Goal: Task Accomplishment & Management: Manage account settings

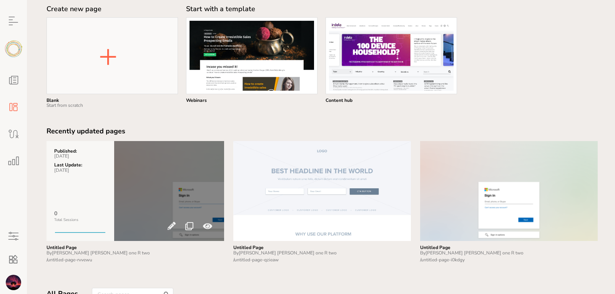
scroll to position [53, 0]
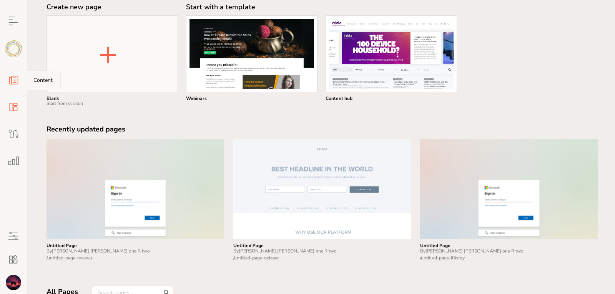
click at [10, 79] on icon at bounding box center [13, 80] width 15 height 15
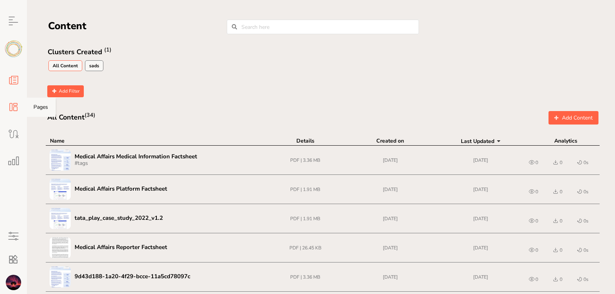
click at [12, 110] on icon at bounding box center [13, 107] width 15 height 15
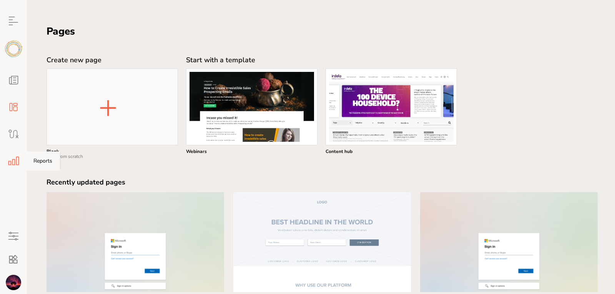
click at [14, 164] on icon at bounding box center [13, 160] width 15 height 15
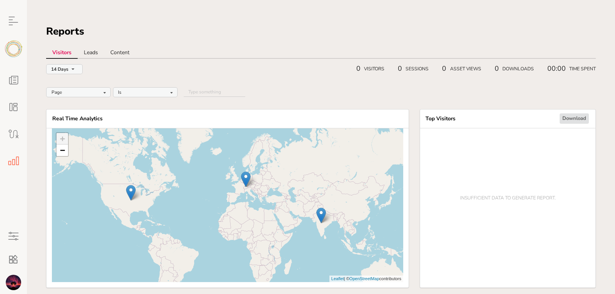
click at [58, 72] on button "14 Days" at bounding box center [64, 69] width 37 height 10
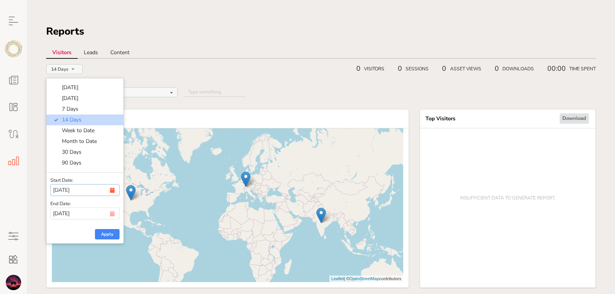
click at [91, 191] on input "[DATE]" at bounding box center [84, 190] width 69 height 12
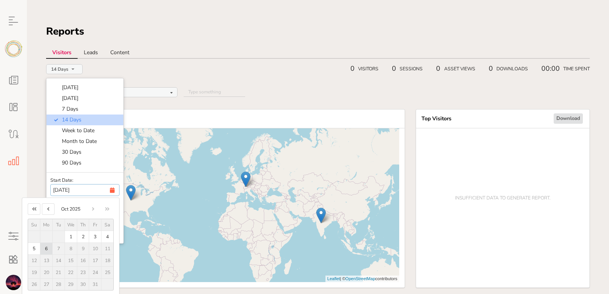
type input "[DATE]"
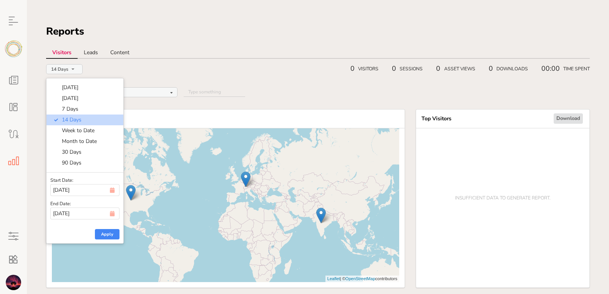
click at [95, 171] on div "[DATE] [DATE] 7 Days 14 Days Week to Date Month to Date 30 Days 90 Days" at bounding box center [85, 125] width 77 height 94
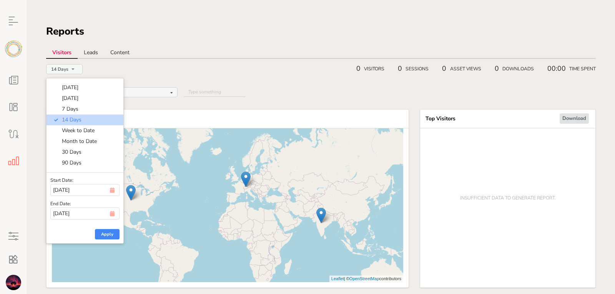
click at [111, 235] on button "Apply" at bounding box center [107, 234] width 25 height 10
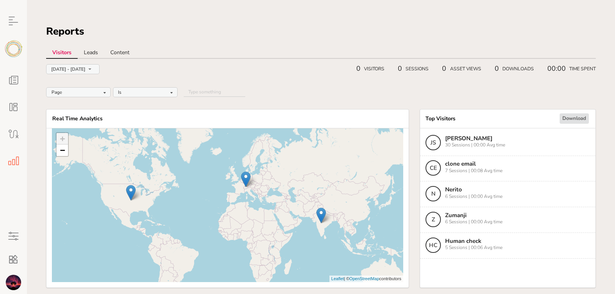
click at [82, 95] on input "text" at bounding box center [79, 93] width 64 height 10
click at [151, 90] on div "Is Is Is Not" at bounding box center [145, 92] width 65 height 10
click at [181, 73] on div "0 VISITORS 0 SESSIONS 0 ASSET VIEWS 0 DOWNLOADS 00:00 TIME SPENT" at bounding box center [374, 69] width 456 height 8
click at [83, 52] on link "Leads" at bounding box center [91, 53] width 27 height 12
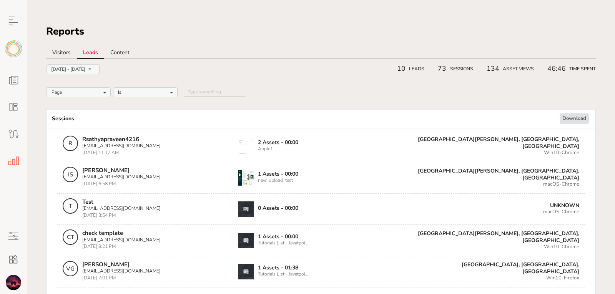
click at [58, 52] on link "Visitors" at bounding box center [61, 53] width 31 height 12
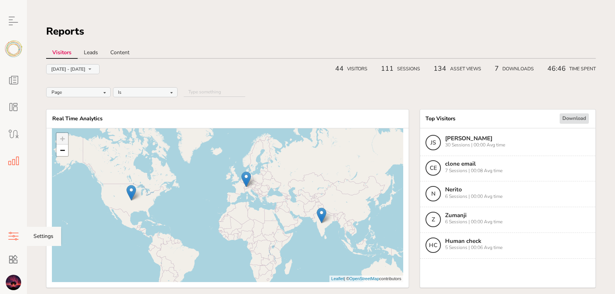
click at [13, 231] on icon at bounding box center [13, 236] width 15 height 15
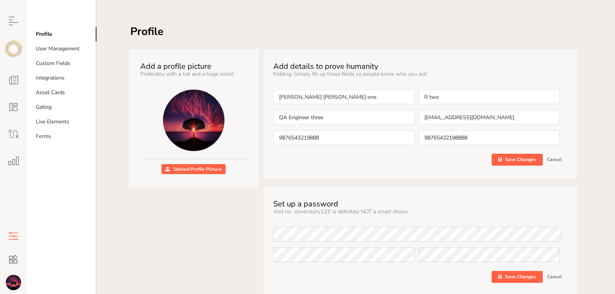
scroll to position [57, 0]
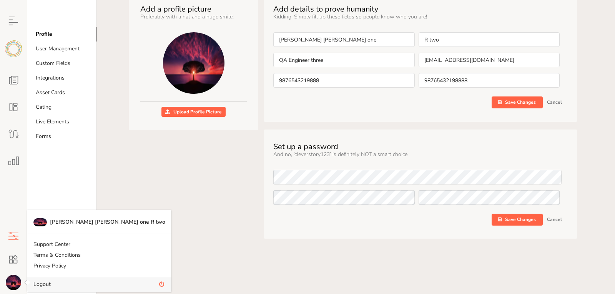
click at [57, 285] on link "Logout" at bounding box center [99, 284] width 144 height 15
